Goal: Task Accomplishment & Management: Manage account settings

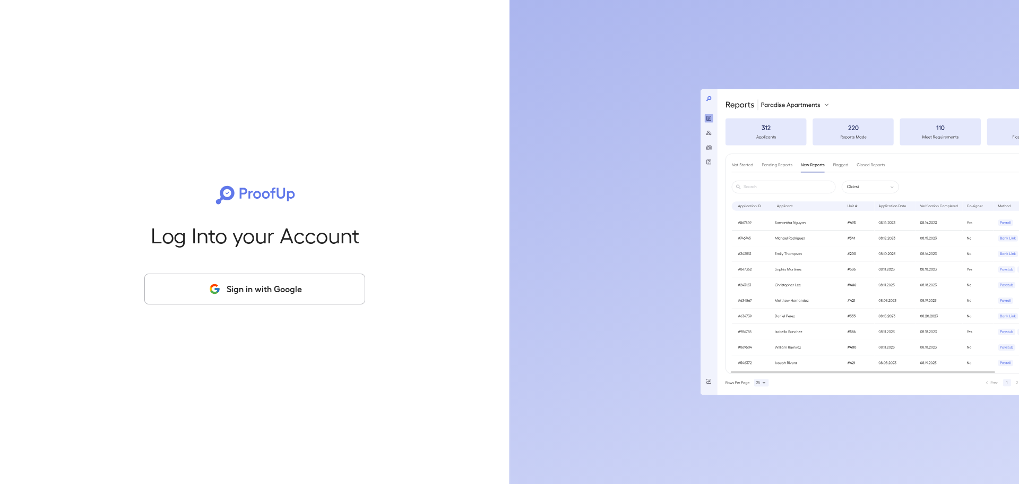
click at [241, 285] on button "Sign in with Google" at bounding box center [254, 288] width 221 height 31
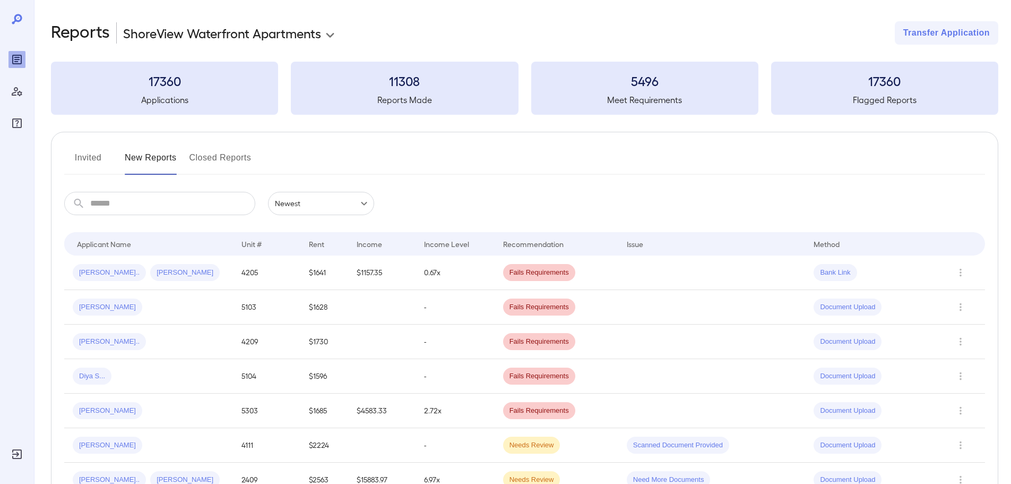
click at [83, 160] on button "Invited" at bounding box center [88, 161] width 48 height 25
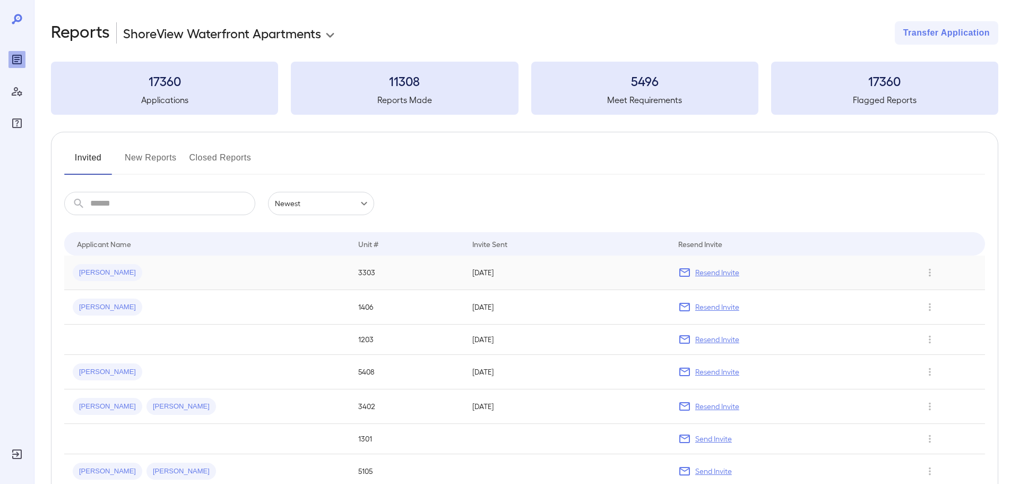
click at [732, 276] on p "Resend Invite" at bounding box center [718, 272] width 44 height 11
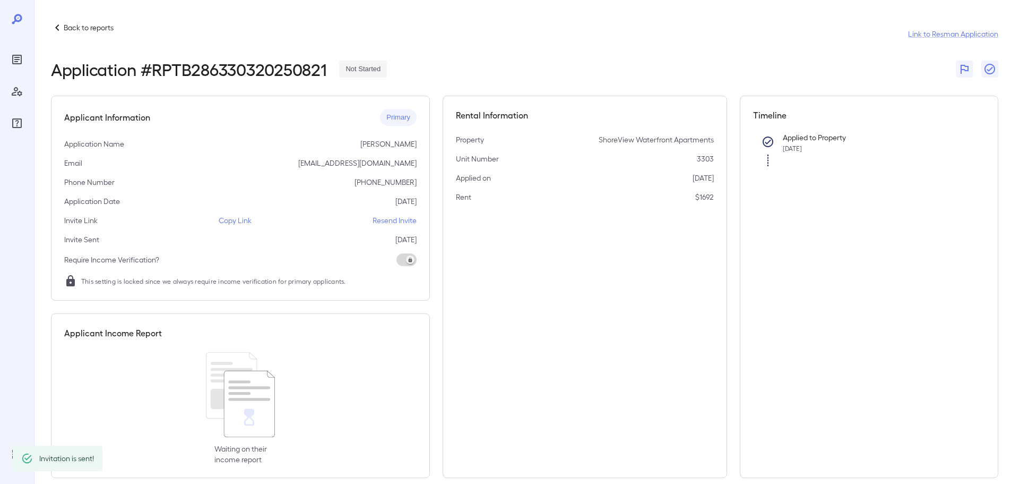
scroll to position [15, 0]
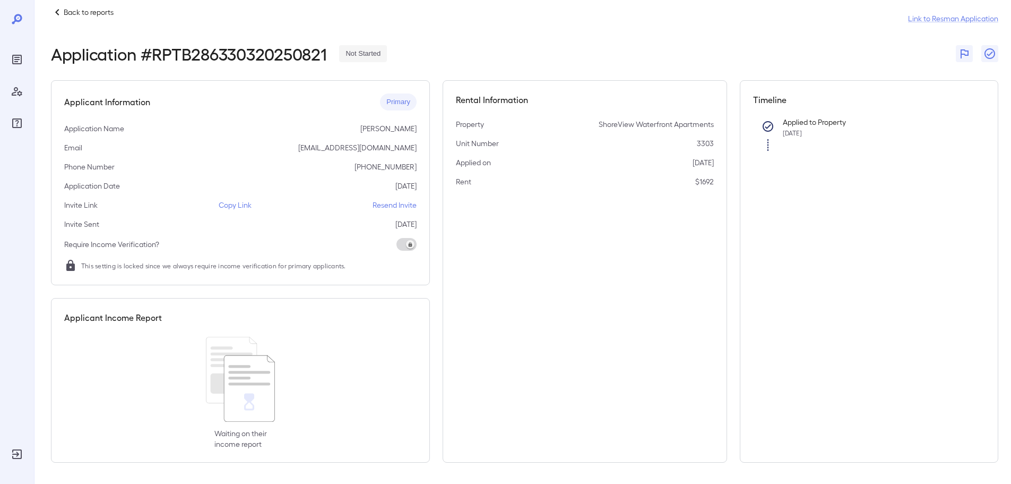
click at [395, 205] on p "Resend Invite" at bounding box center [395, 205] width 44 height 11
